Goal: Task Accomplishment & Management: Complete application form

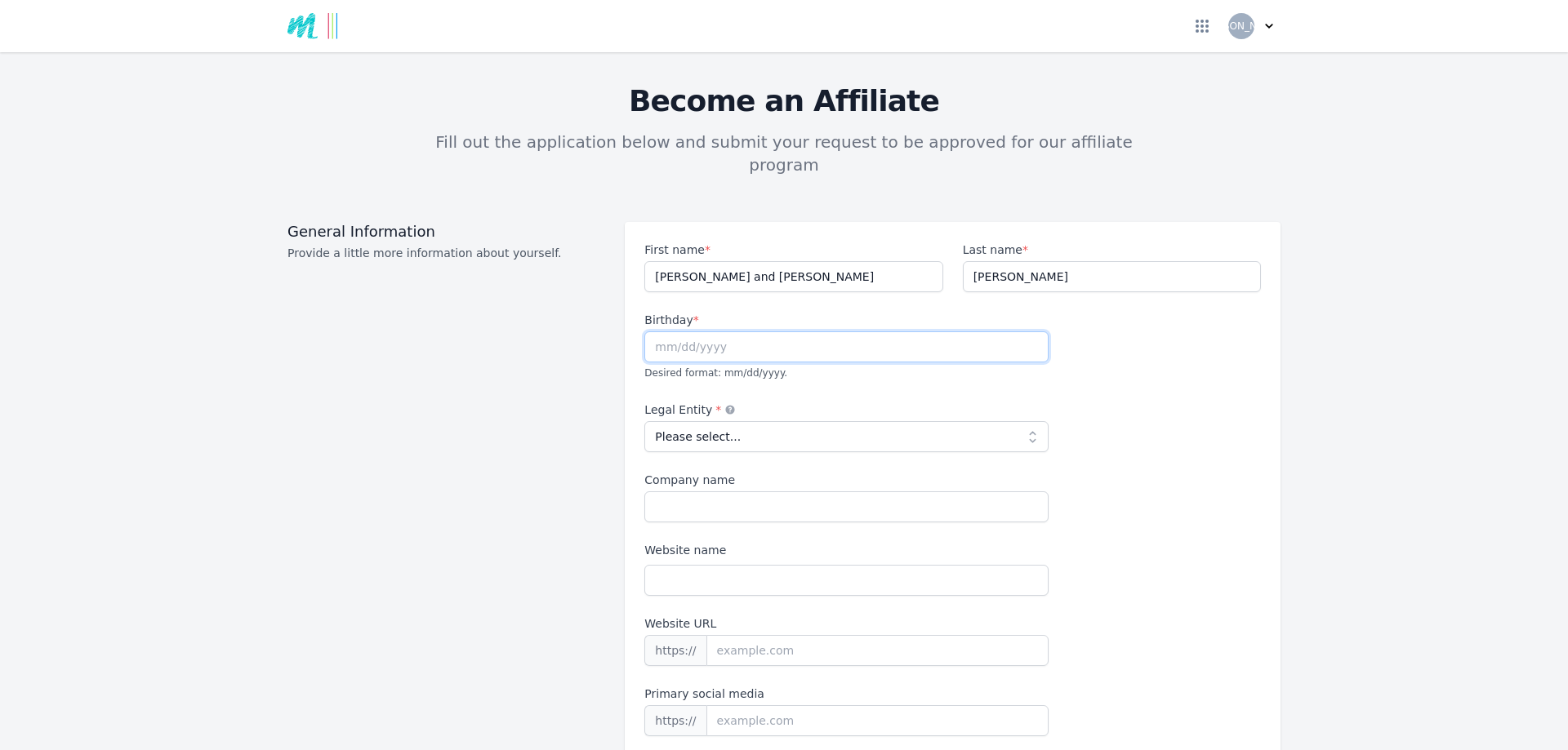
click at [676, 332] on input "text" at bounding box center [847, 347] width 405 height 31
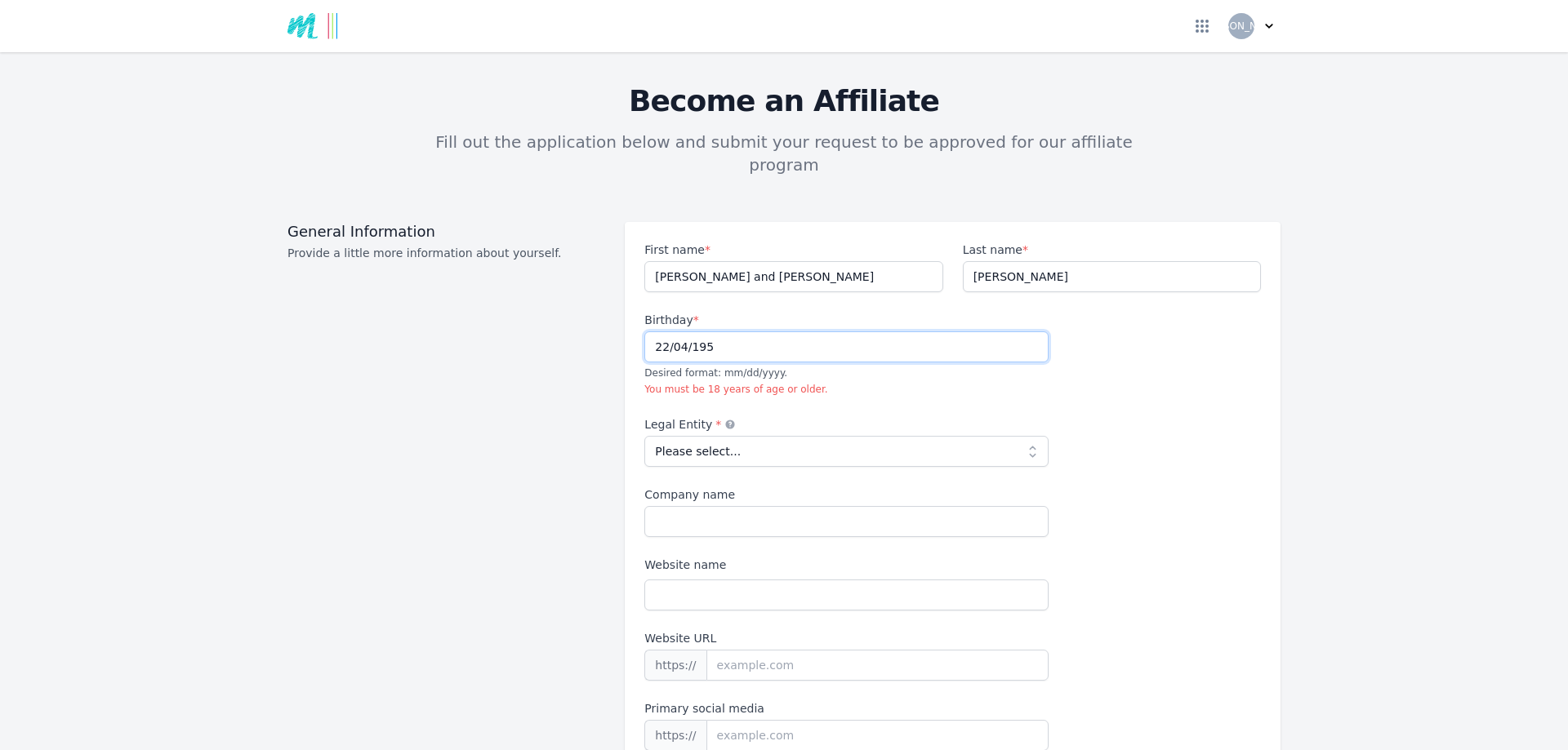
type input "[DATE]"
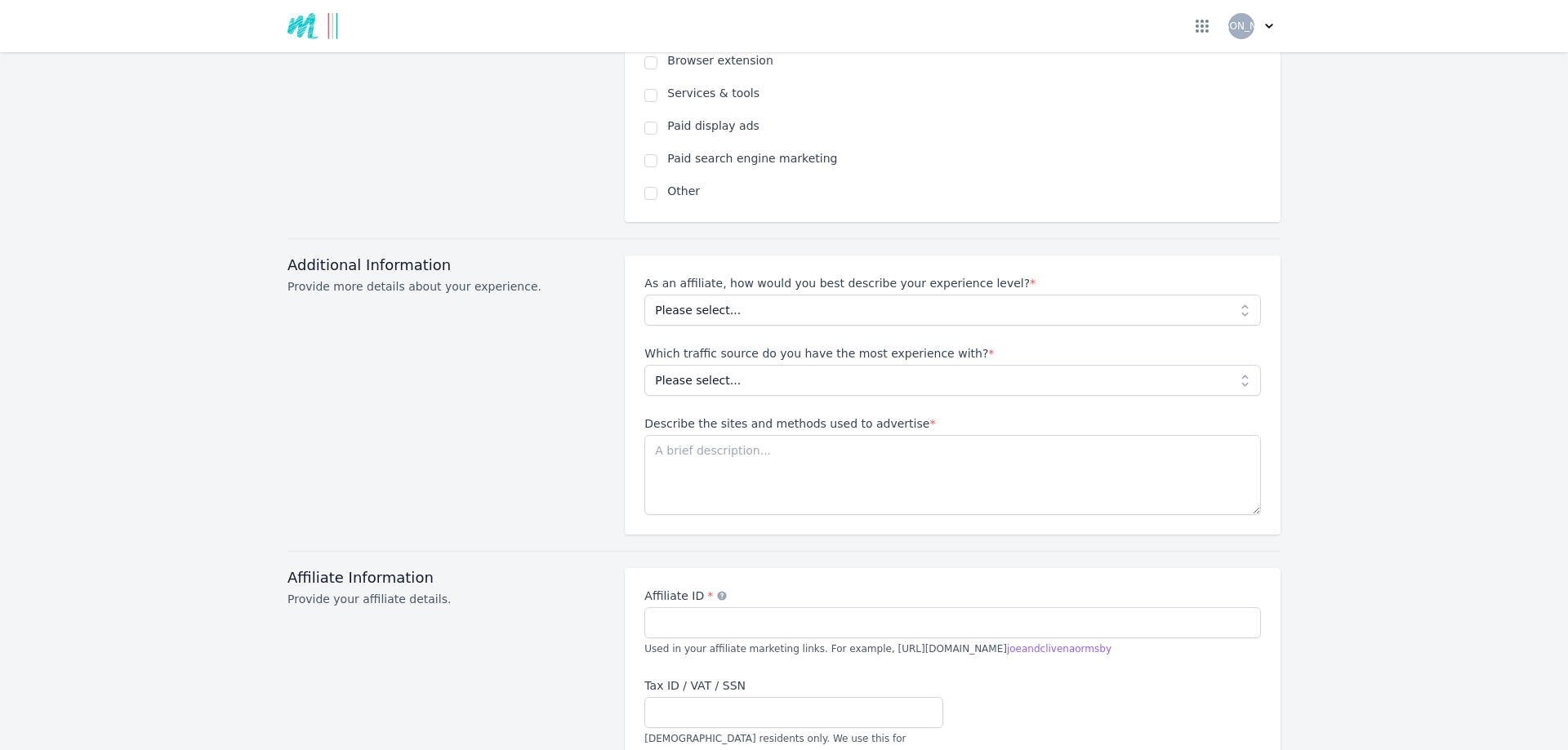
scroll to position [1305, 0]
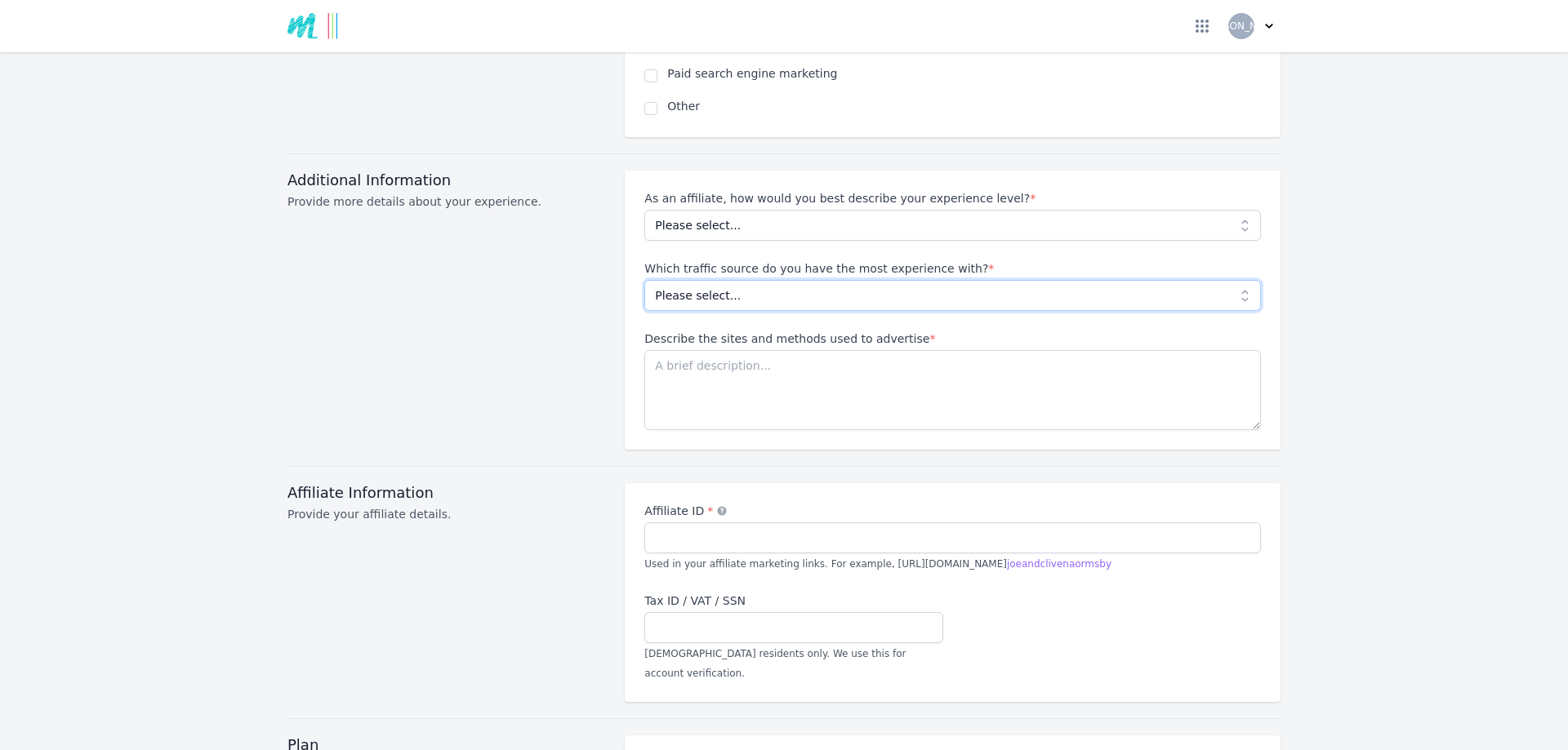
click at [1241, 280] on select "Please select... No experience Social media Pay per click Media buying Organic …" at bounding box center [953, 295] width 616 height 31
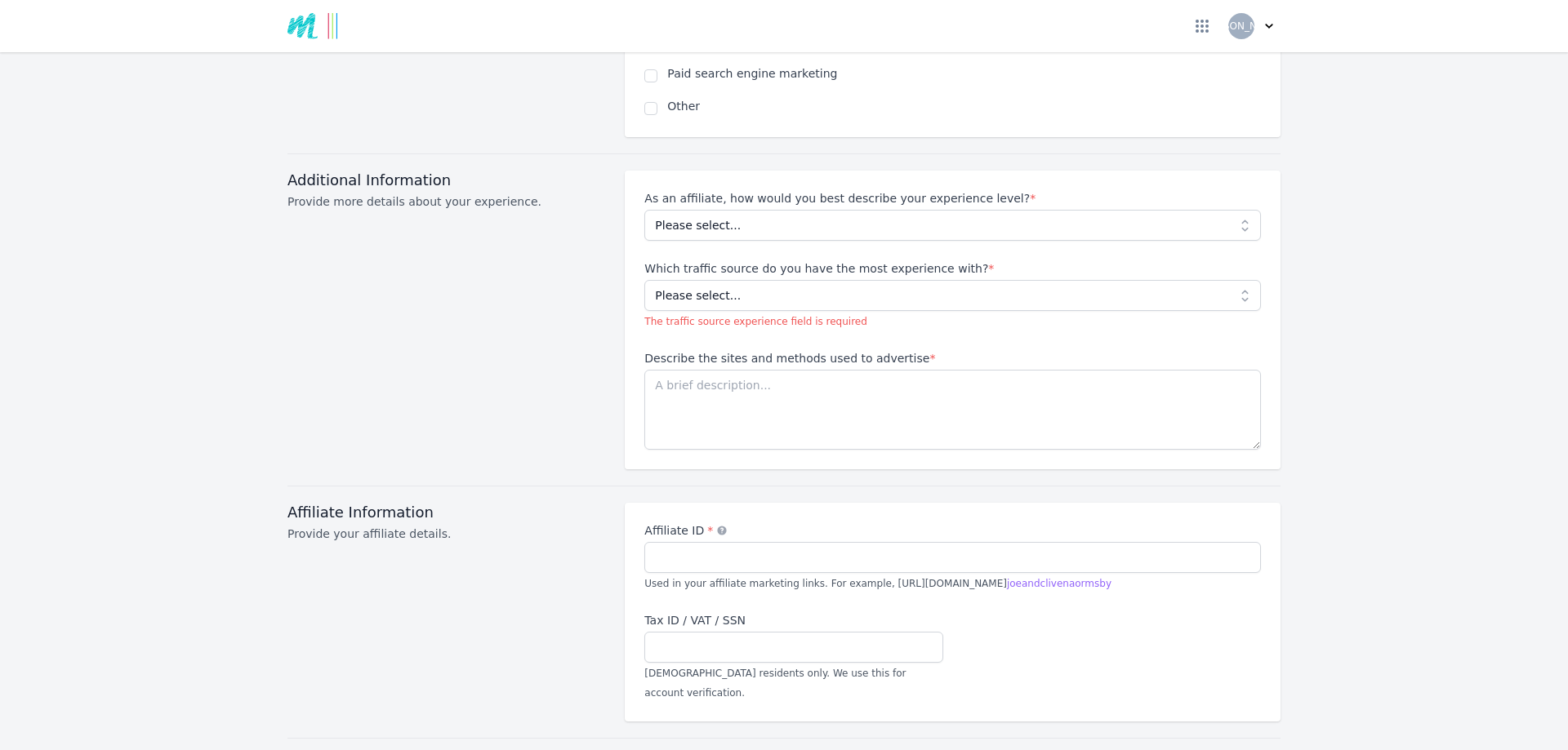
click at [484, 326] on div "Additional Information Provide more details about your experience." at bounding box center [446, 320] width 318 height 298
click at [669, 382] on textarea "Describe the sites and methods used to advertise *" at bounding box center [953, 409] width 616 height 80
click at [669, 527] on div "Affiliate ID * Used in your affiliate marketing links. For example, https://exa…" at bounding box center [953, 557] width 616 height 70
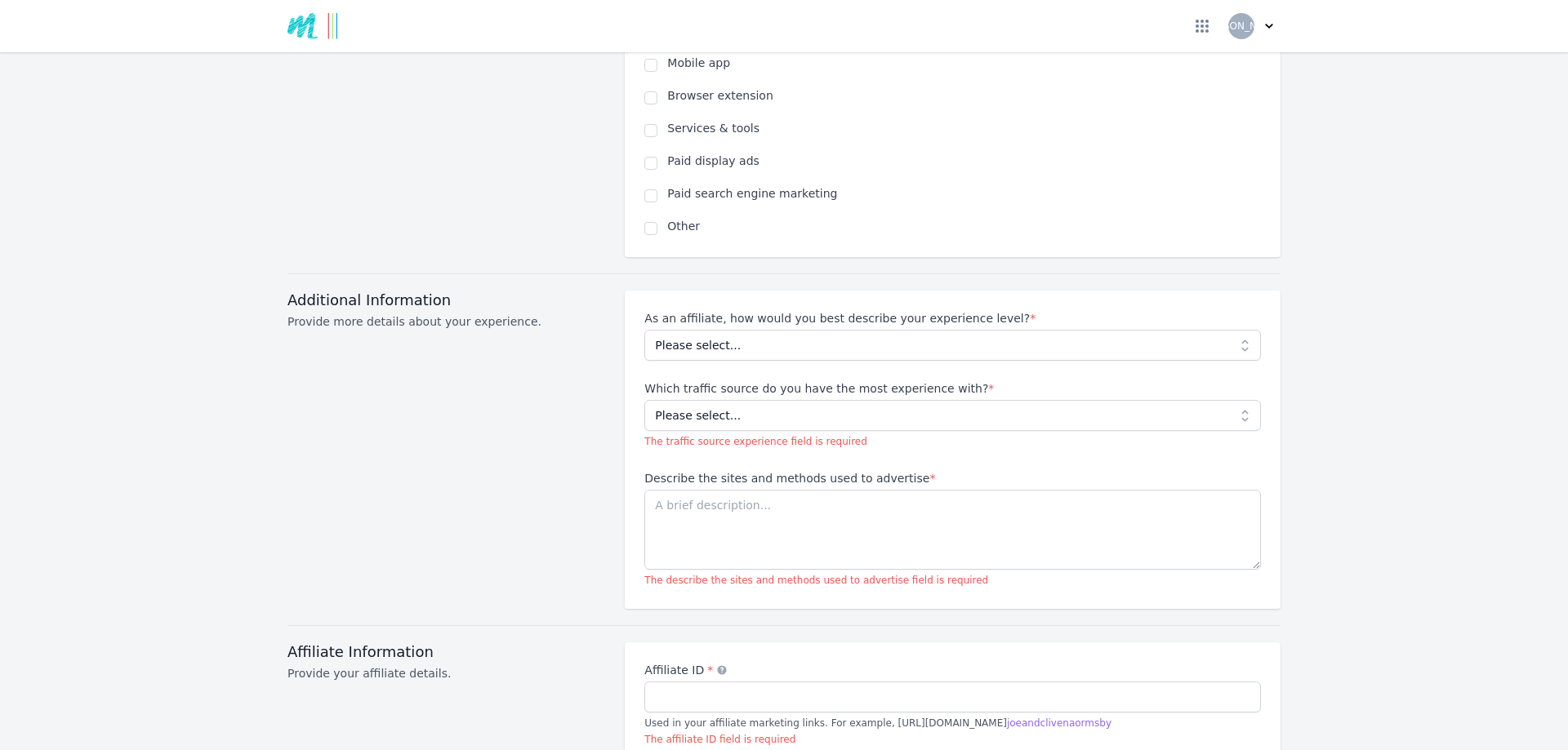
scroll to position [1198, 0]
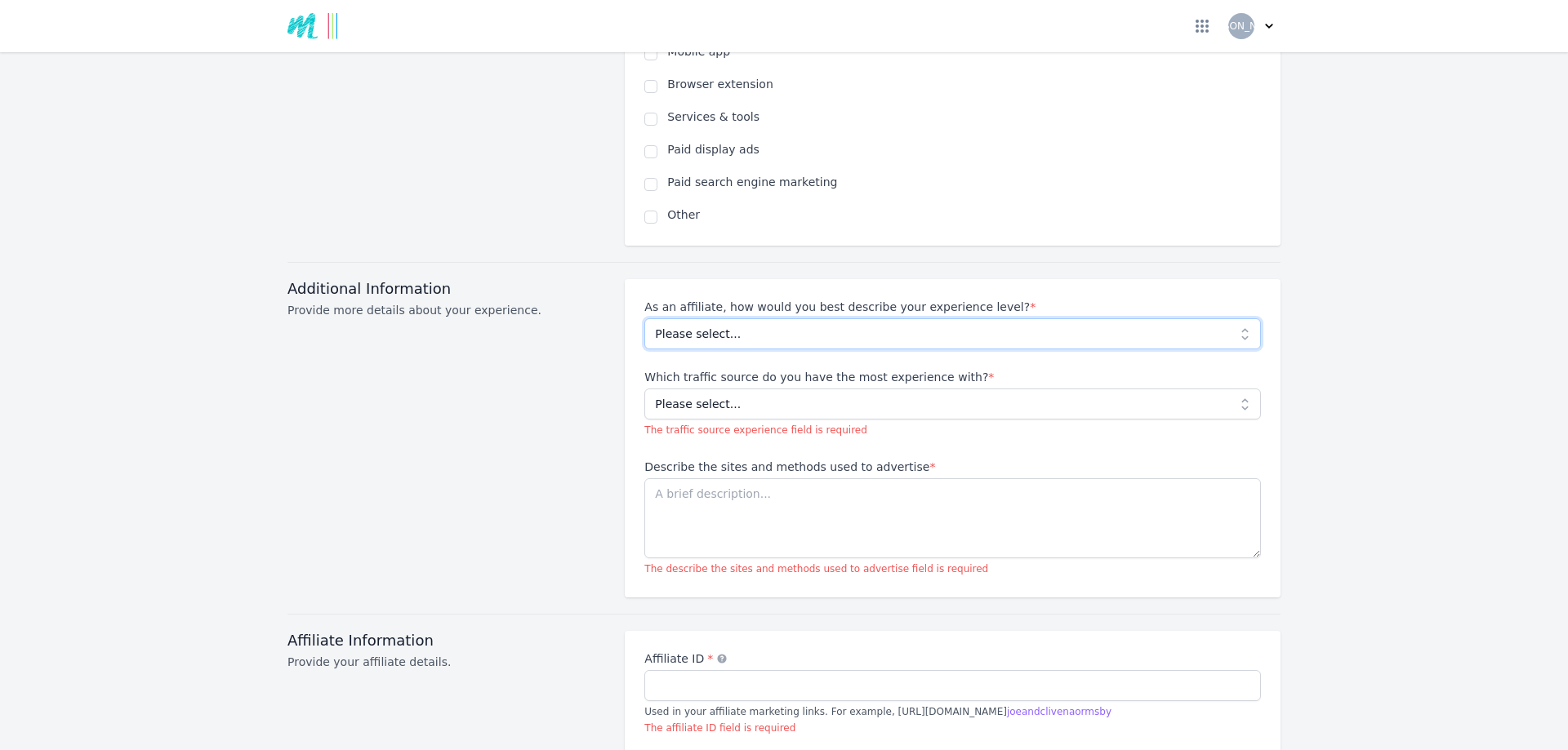
click at [1243, 318] on select "Please select... Beginner Intermediate Expert" at bounding box center [953, 333] width 616 height 31
click at [404, 390] on div "Additional Information Provide more details about your experience." at bounding box center [446, 437] width 318 height 318
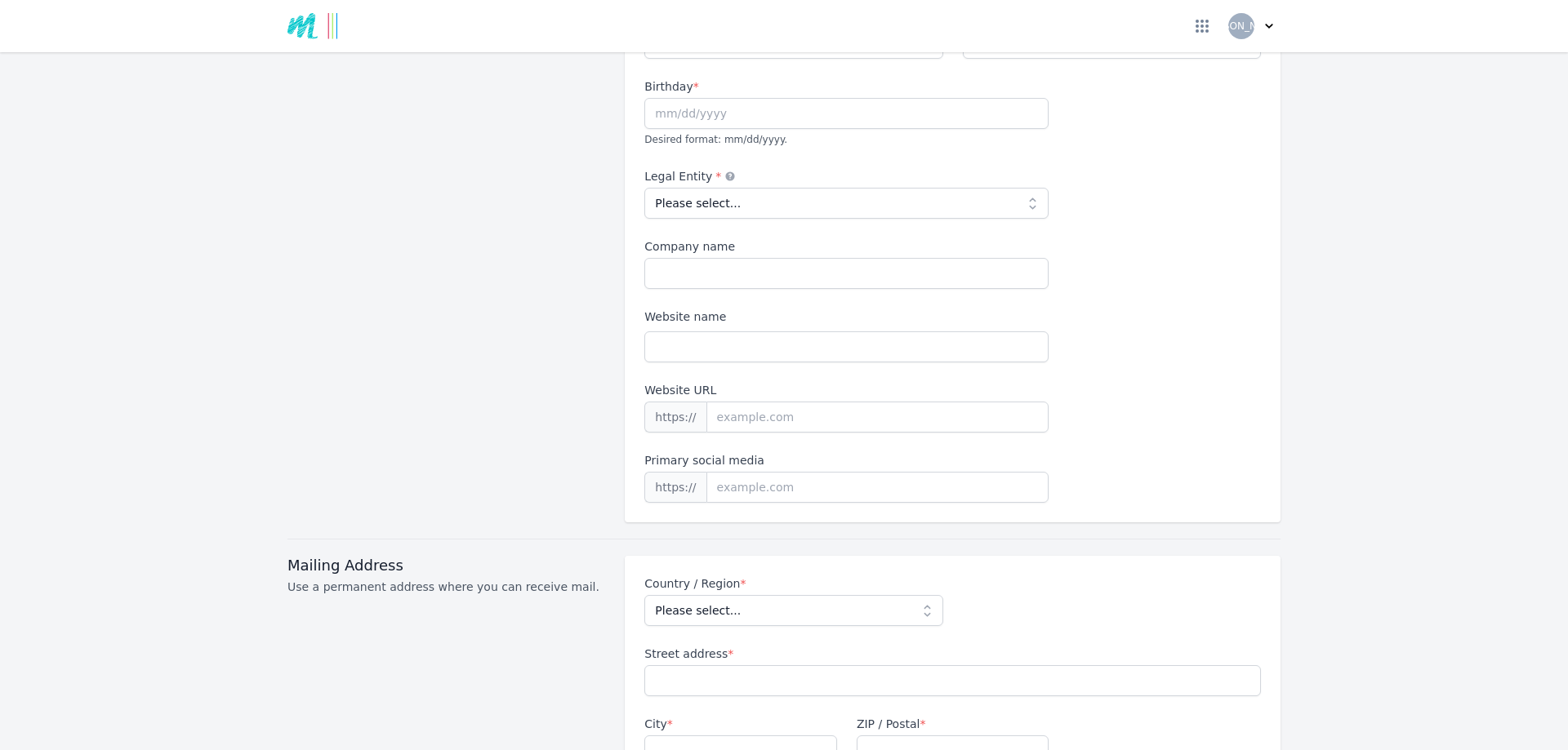
scroll to position [0, 0]
